Goal: Information Seeking & Learning: Learn about a topic

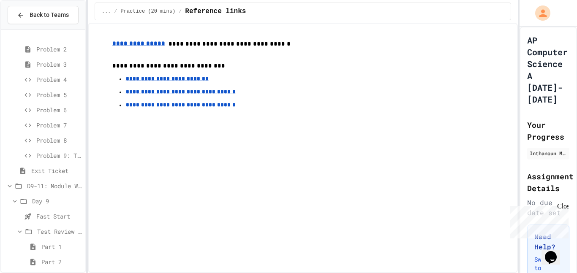
scroll to position [1110, 0]
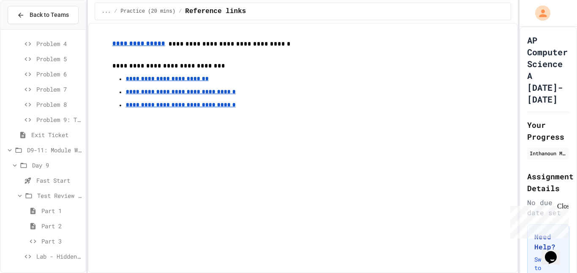
click at [37, 252] on span "Lab - Hidden Figures: Launch Weight Calculator" at bounding box center [59, 256] width 46 height 9
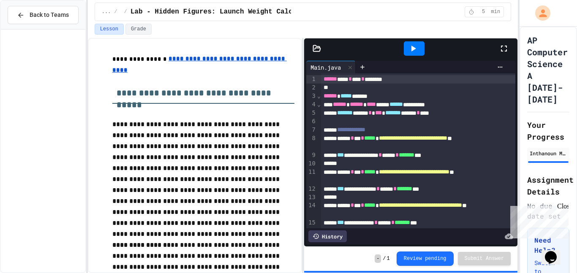
scroll to position [1110, 0]
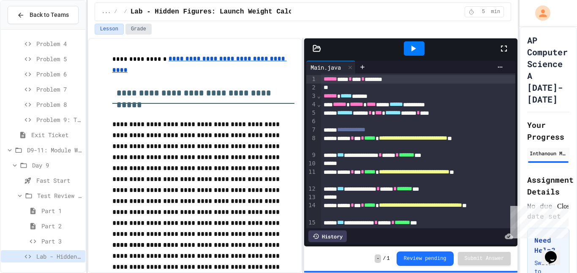
click at [136, 34] on button "Grade" at bounding box center [139, 29] width 26 height 11
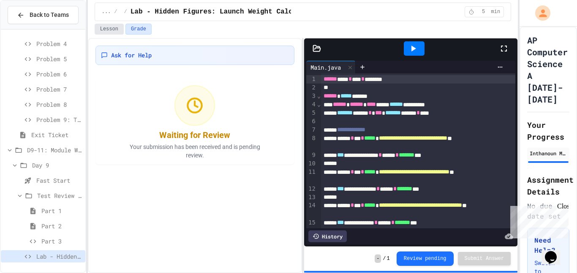
click at [115, 32] on button "Lesson" at bounding box center [109, 29] width 29 height 11
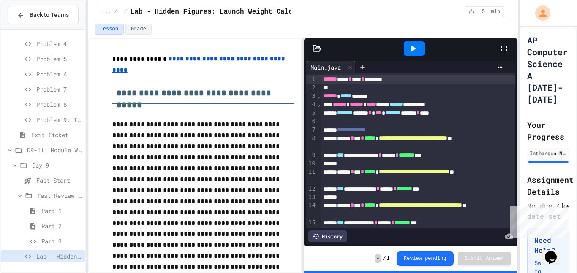
click at [46, 212] on span "Part 1" at bounding box center [61, 211] width 41 height 9
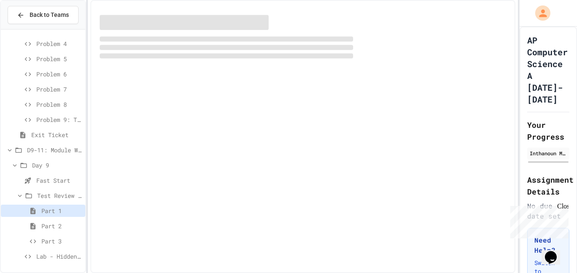
scroll to position [1103, 0]
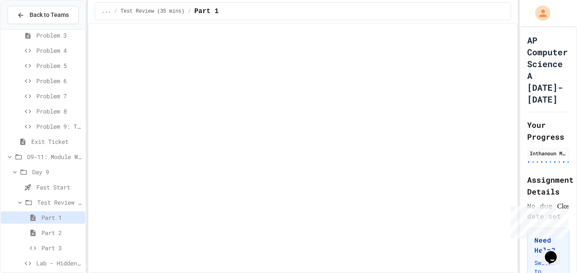
click at [57, 205] on span "Test Review (35 mins)" at bounding box center [59, 202] width 45 height 9
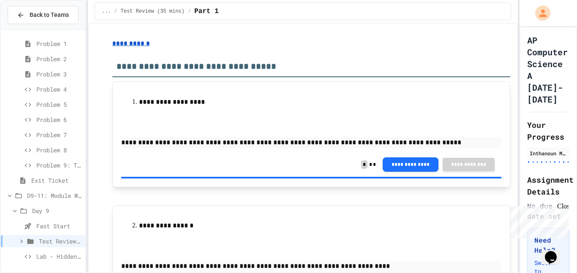
scroll to position [1057, 0]
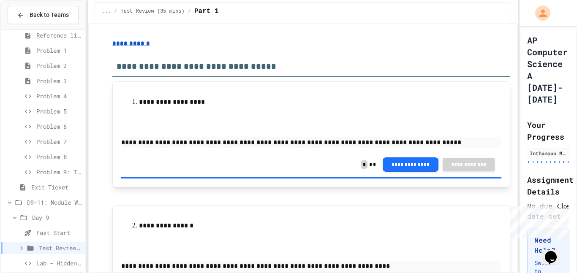
click at [49, 244] on span "Test Review (35 mins)" at bounding box center [60, 248] width 43 height 9
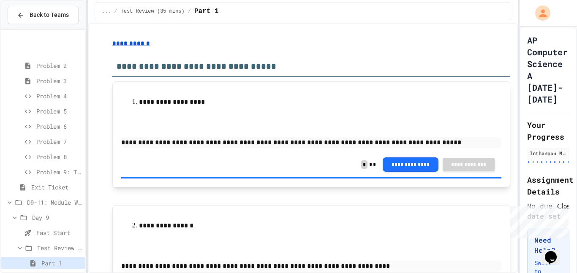
scroll to position [1110, 0]
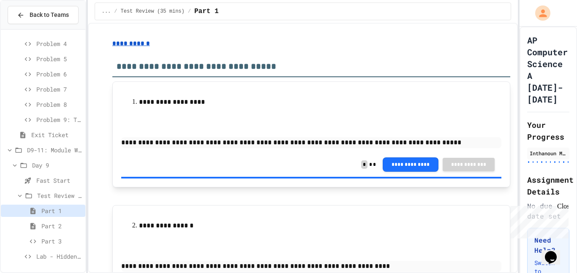
click at [52, 210] on span "Part 1" at bounding box center [61, 211] width 41 height 9
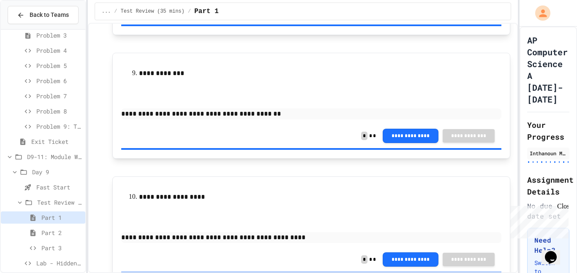
scroll to position [1028, 0]
